Goal: Task Accomplishment & Management: Use online tool/utility

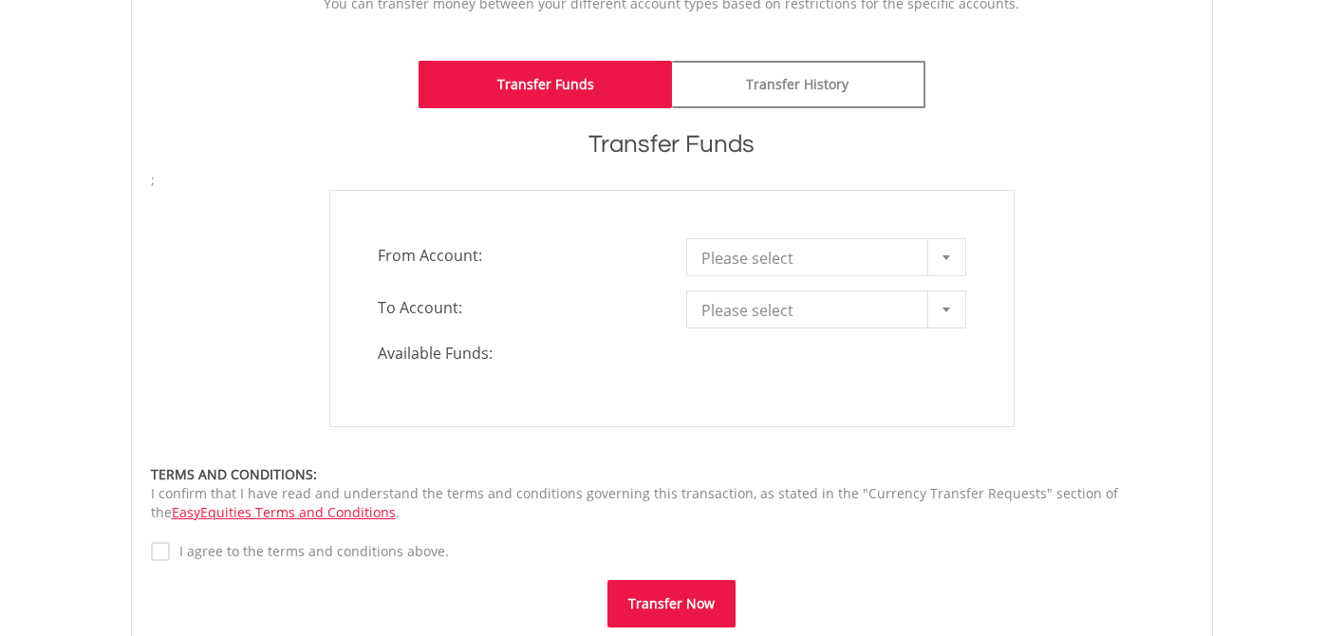
scroll to position [461, 0]
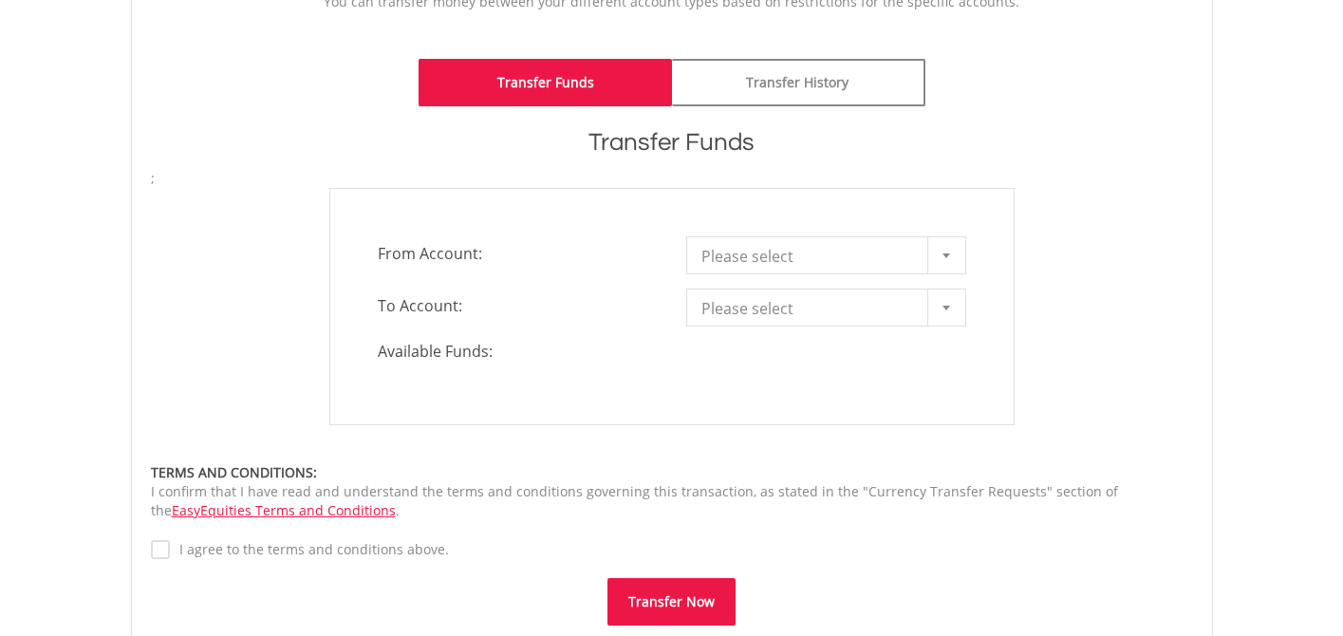
click at [768, 262] on span "Please select" at bounding box center [811, 256] width 221 height 38
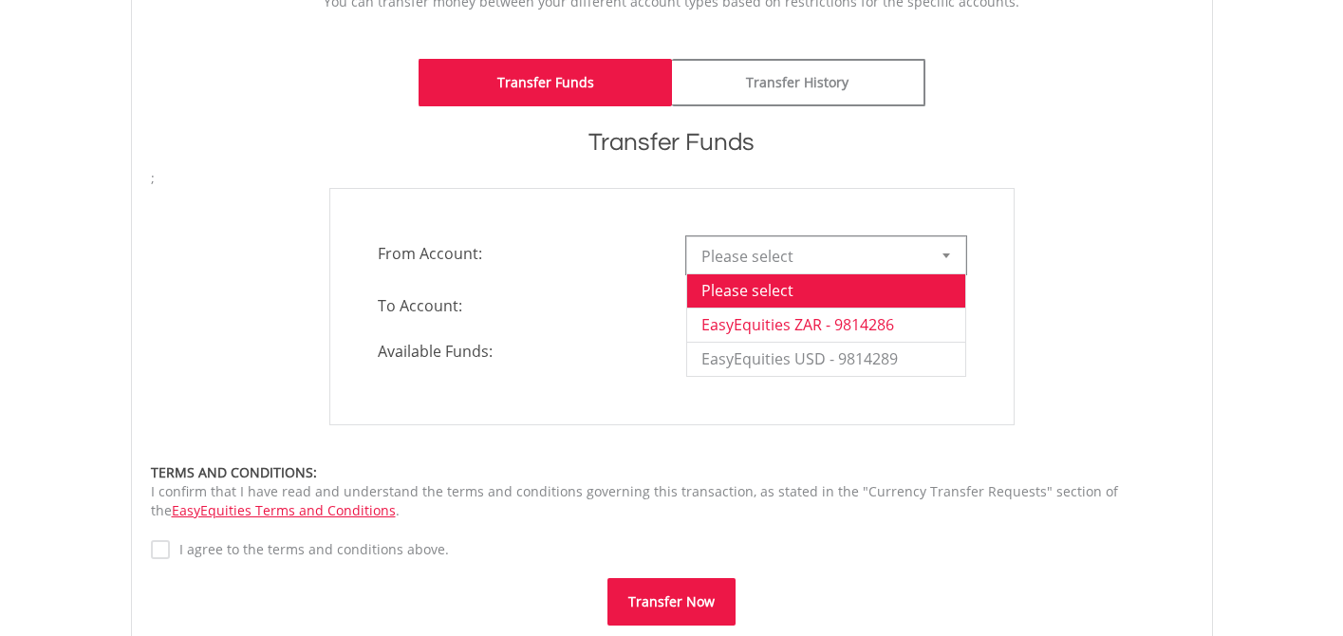
click at [770, 310] on li "EasyEquities ZAR - 9814286" at bounding box center [826, 325] width 278 height 34
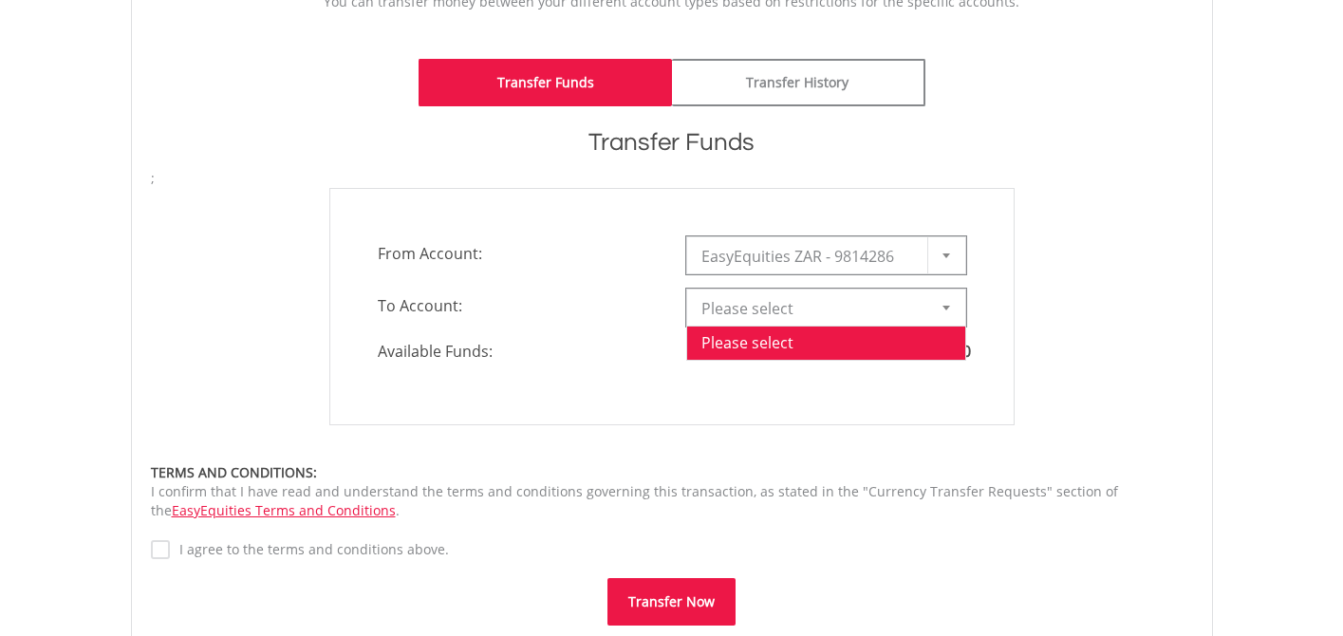
click at [770, 312] on span "Please select" at bounding box center [811, 309] width 221 height 38
drag, startPoint x: 786, startPoint y: 313, endPoint x: 769, endPoint y: 360, distance: 49.6
click at [786, 316] on span "Please select" at bounding box center [811, 309] width 221 height 38
click at [760, 419] on li "EasyEquities USD - 9814289" at bounding box center [826, 411] width 278 height 34
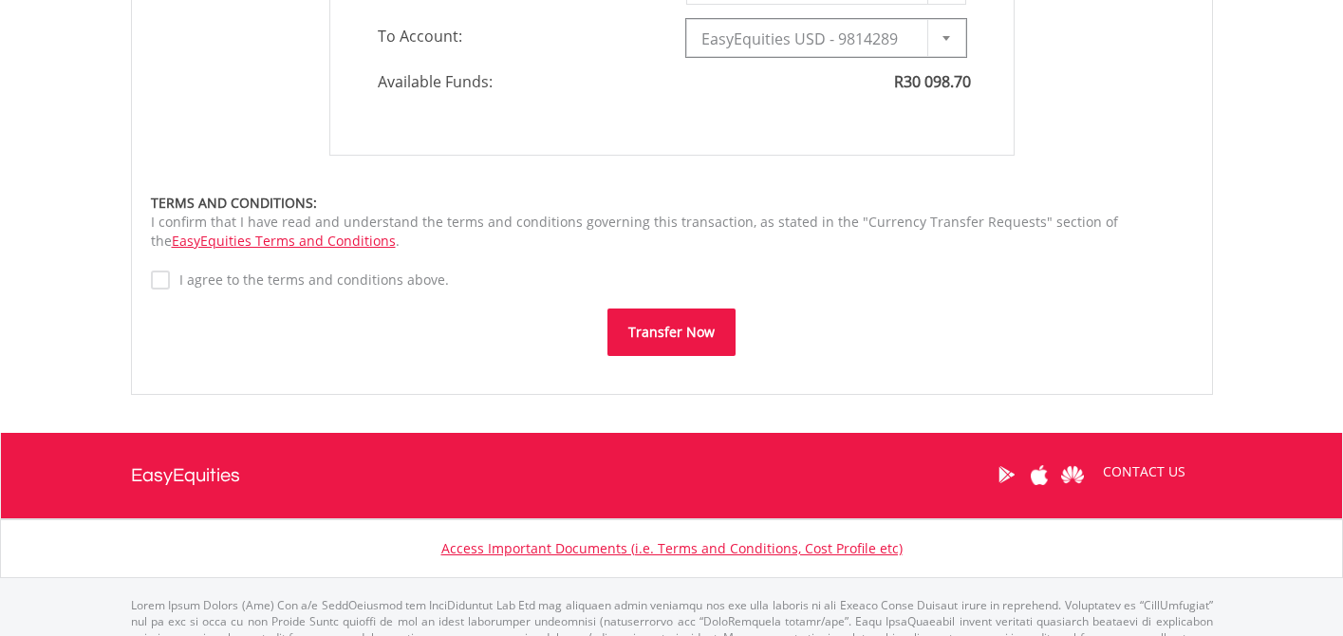
scroll to position [739, 0]
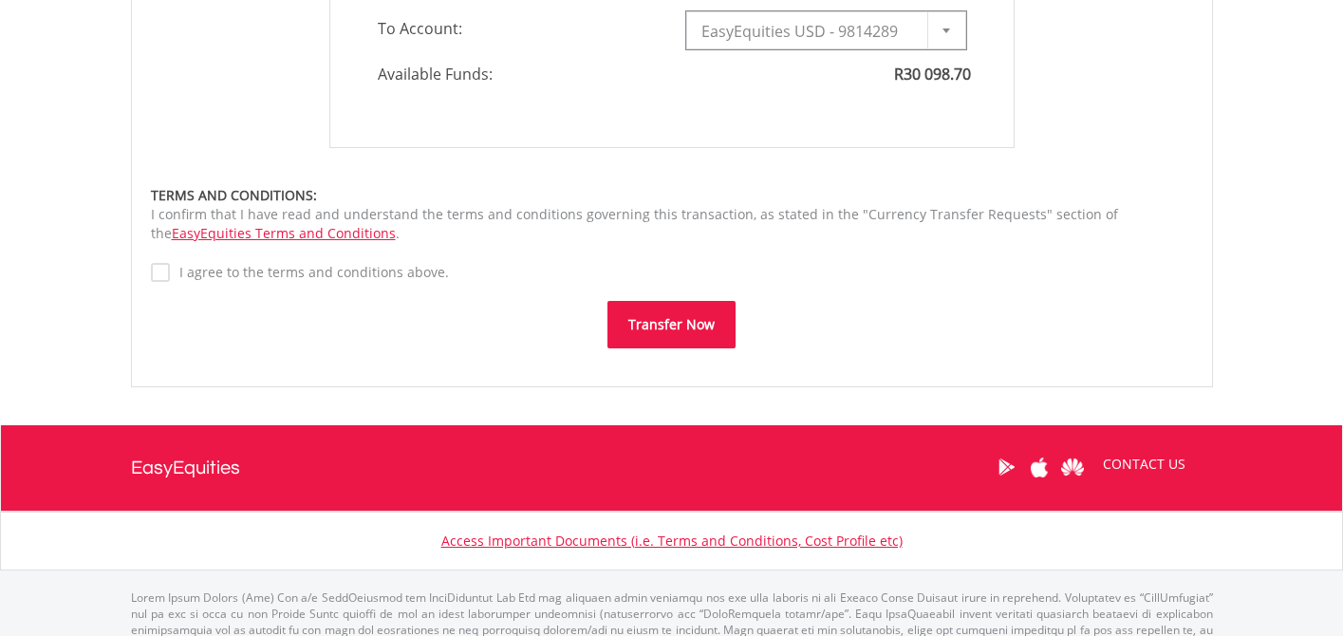
click at [675, 317] on button "Transfer Now" at bounding box center [672, 324] width 128 height 47
type input "*"
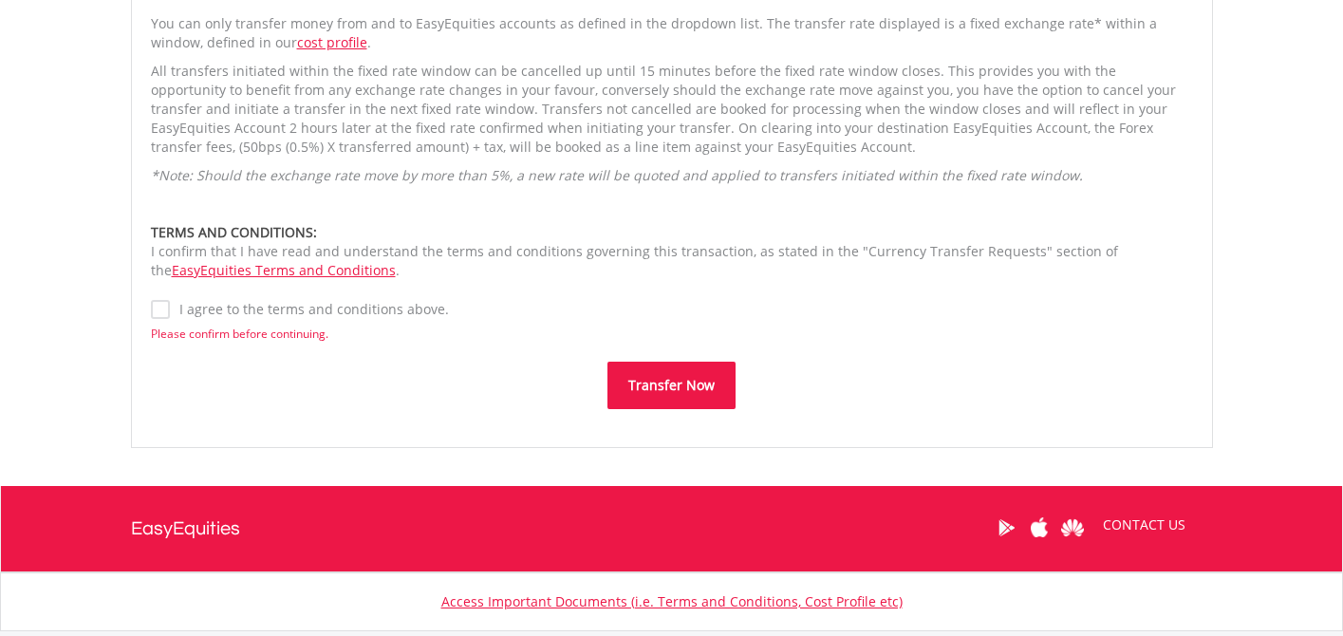
scroll to position [1580, 0]
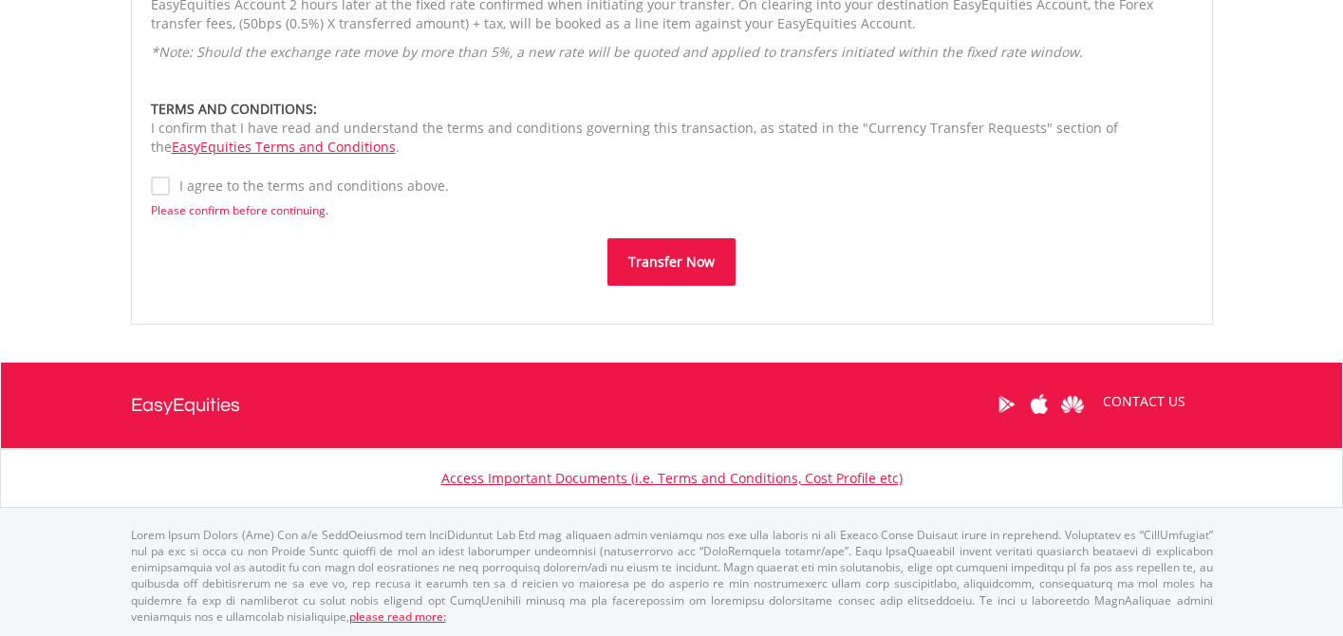
drag, startPoint x: 165, startPoint y: 185, endPoint x: 183, endPoint y: 191, distance: 18.9
click at [170, 185] on label "I agree to the terms and conditions above." at bounding box center [309, 186] width 279 height 19
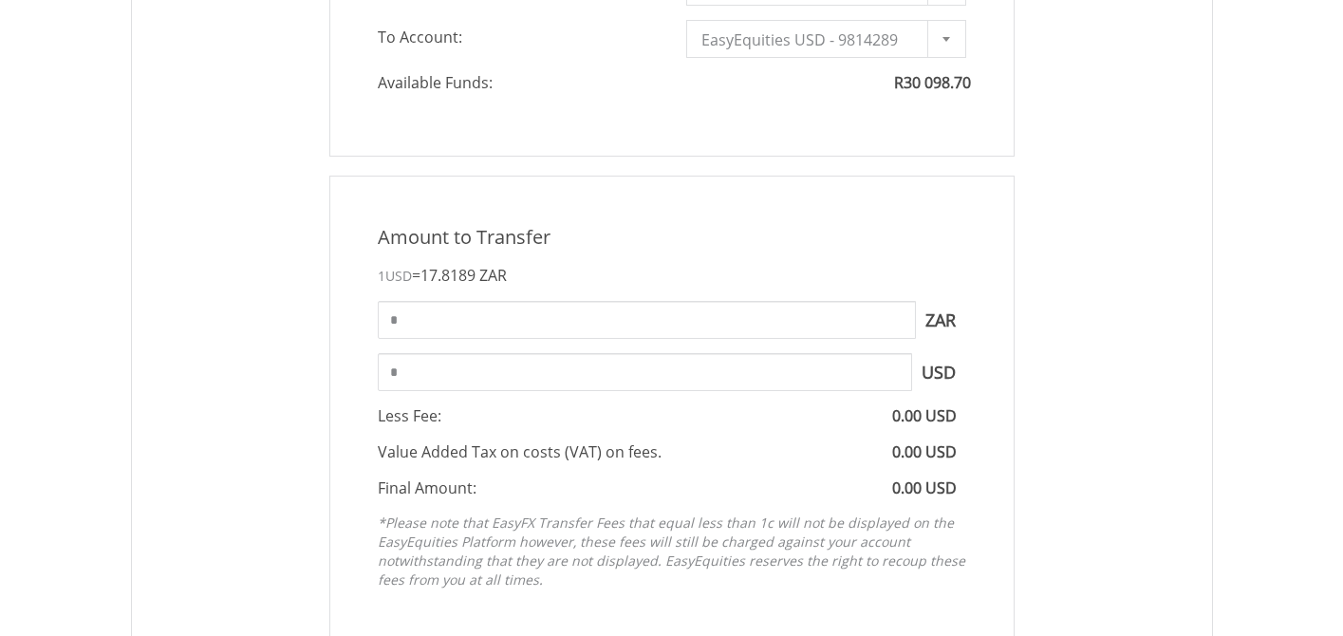
scroll to position [713, 0]
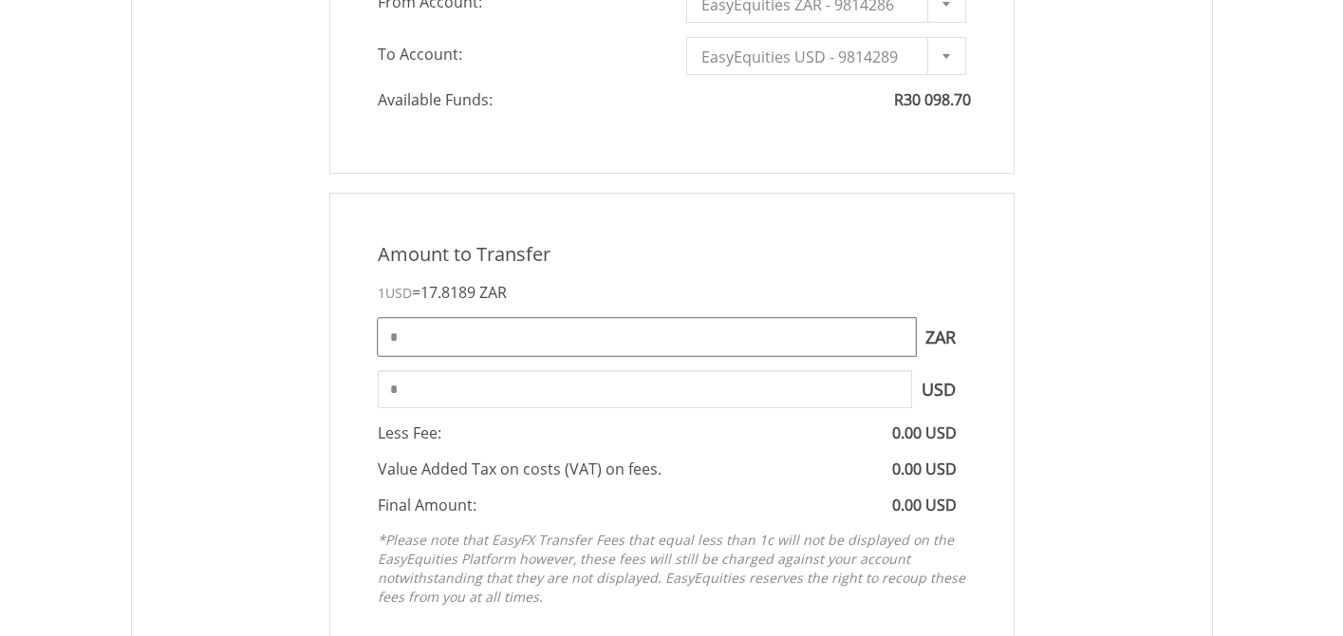
click at [549, 346] on input "*" at bounding box center [647, 337] width 538 height 38
type input "*****"
type input "******"
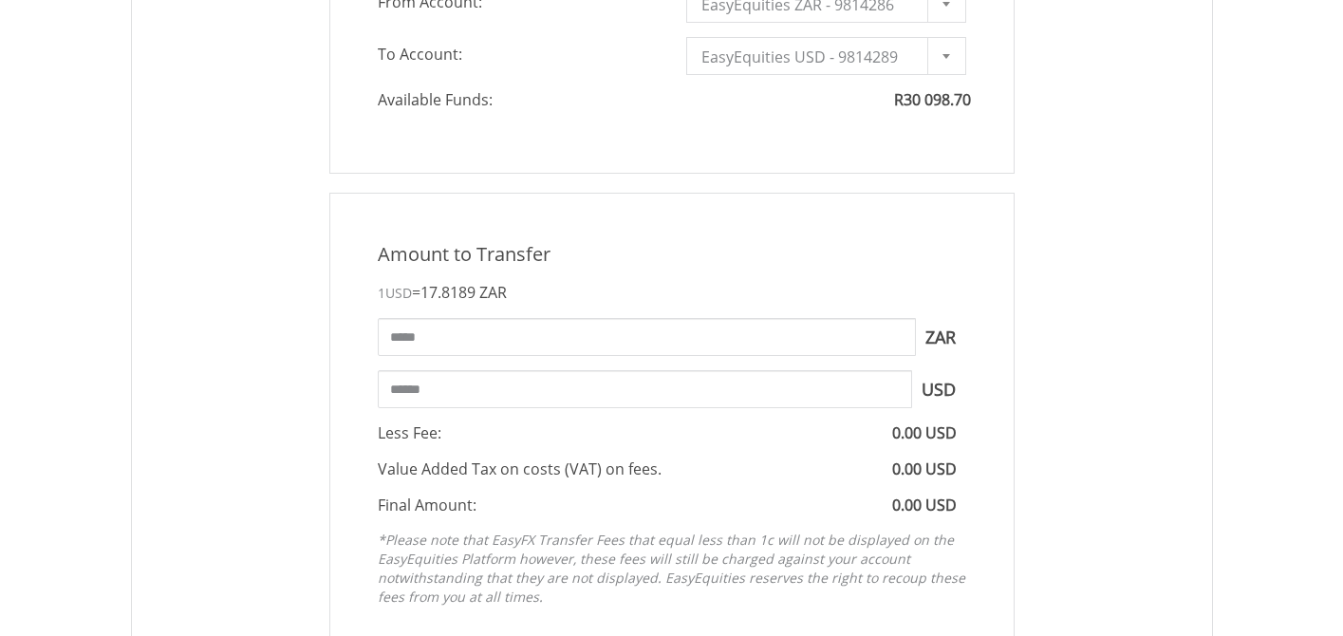
click at [1109, 257] on div "Amount to Transfer 1 USD = 17.8189 ZAR ***** ZAR You can transfer funds into yo…" at bounding box center [672, 429] width 1071 height 472
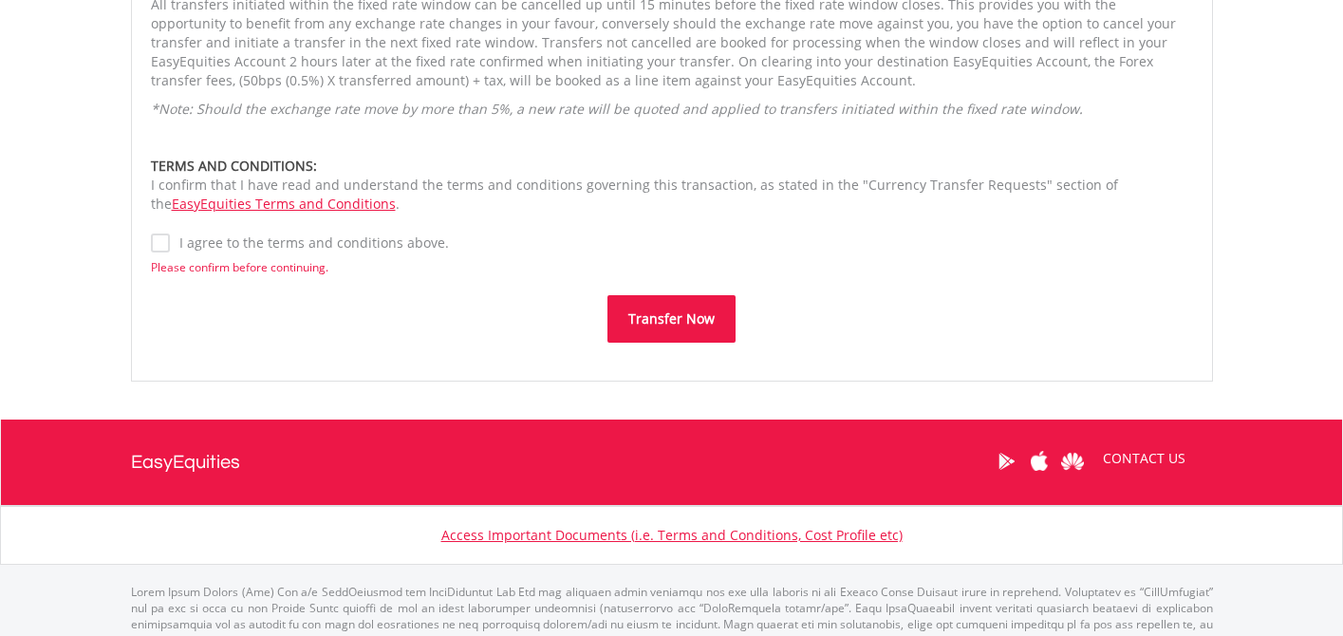
scroll to position [1526, 0]
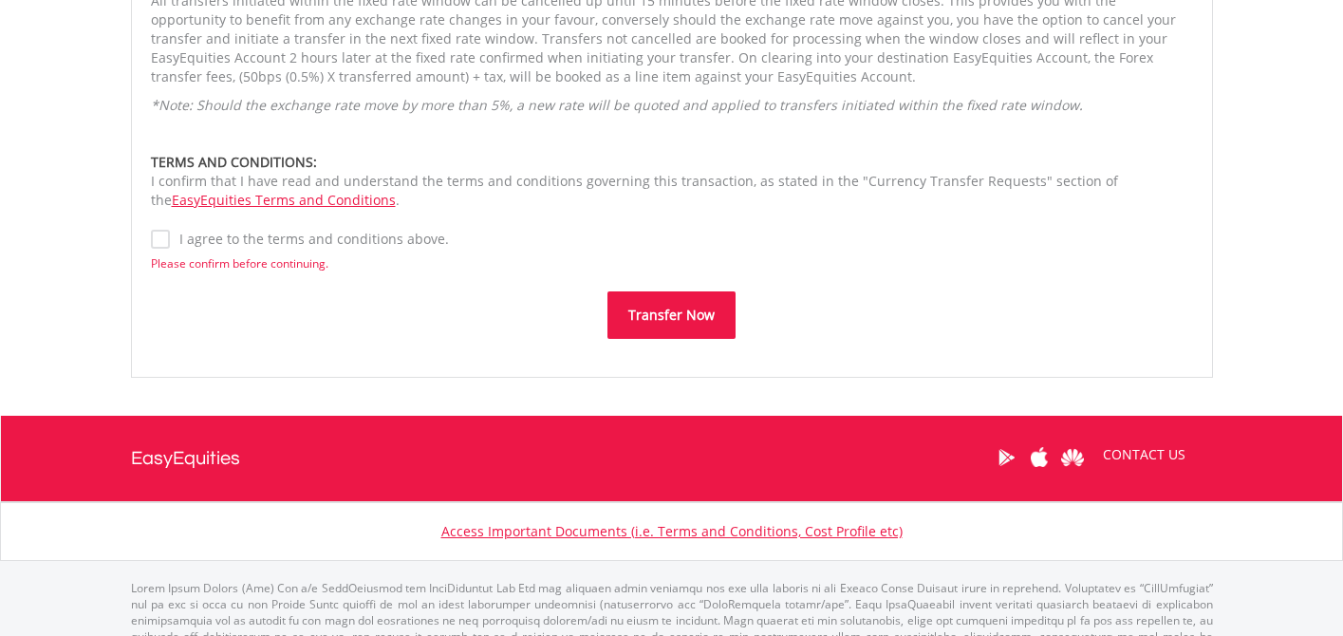
click at [693, 307] on button "Transfer Now" at bounding box center [672, 314] width 128 height 47
